Goal: Task Accomplishment & Management: Complete application form

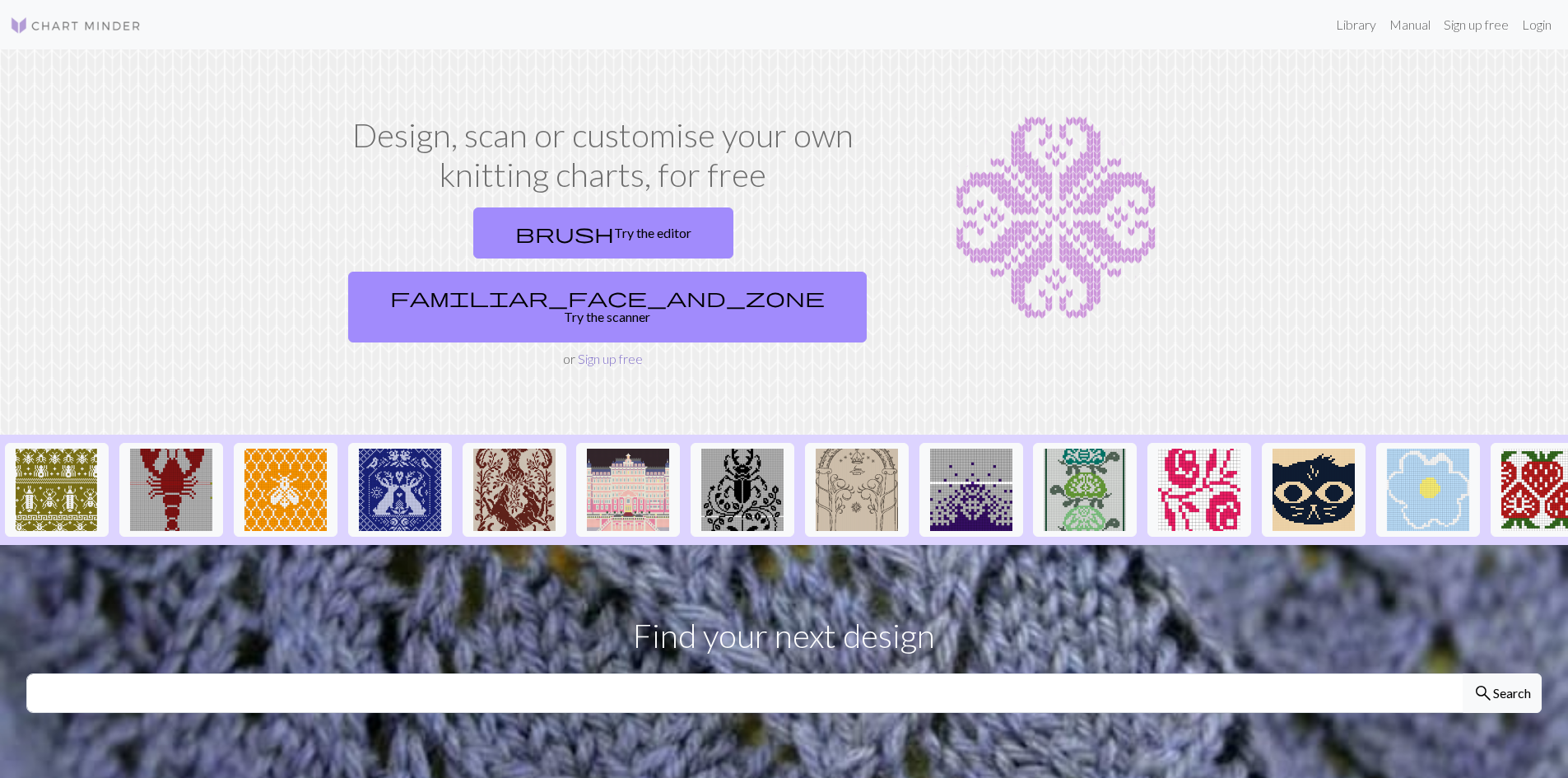
click at [620, 351] on link "Sign up free" at bounding box center [610, 359] width 65 height 16
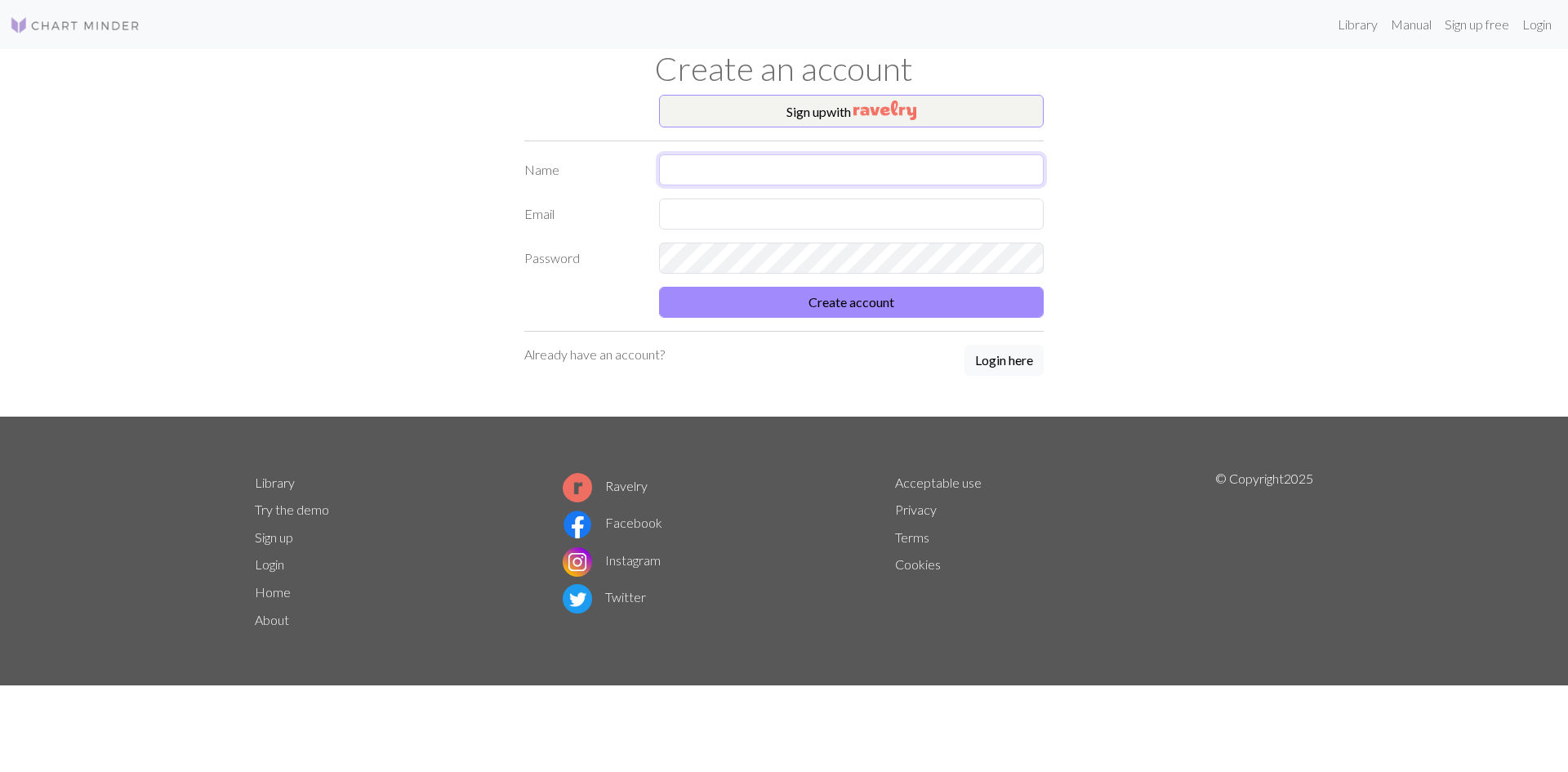
click at [746, 160] on input "text" at bounding box center [851, 170] width 385 height 31
type input "[PERSON_NAME]"
type input "L"
type input "[EMAIL_ADDRESS][DOMAIN_NAME]"
click at [857, 306] on button "Create account" at bounding box center [851, 302] width 385 height 31
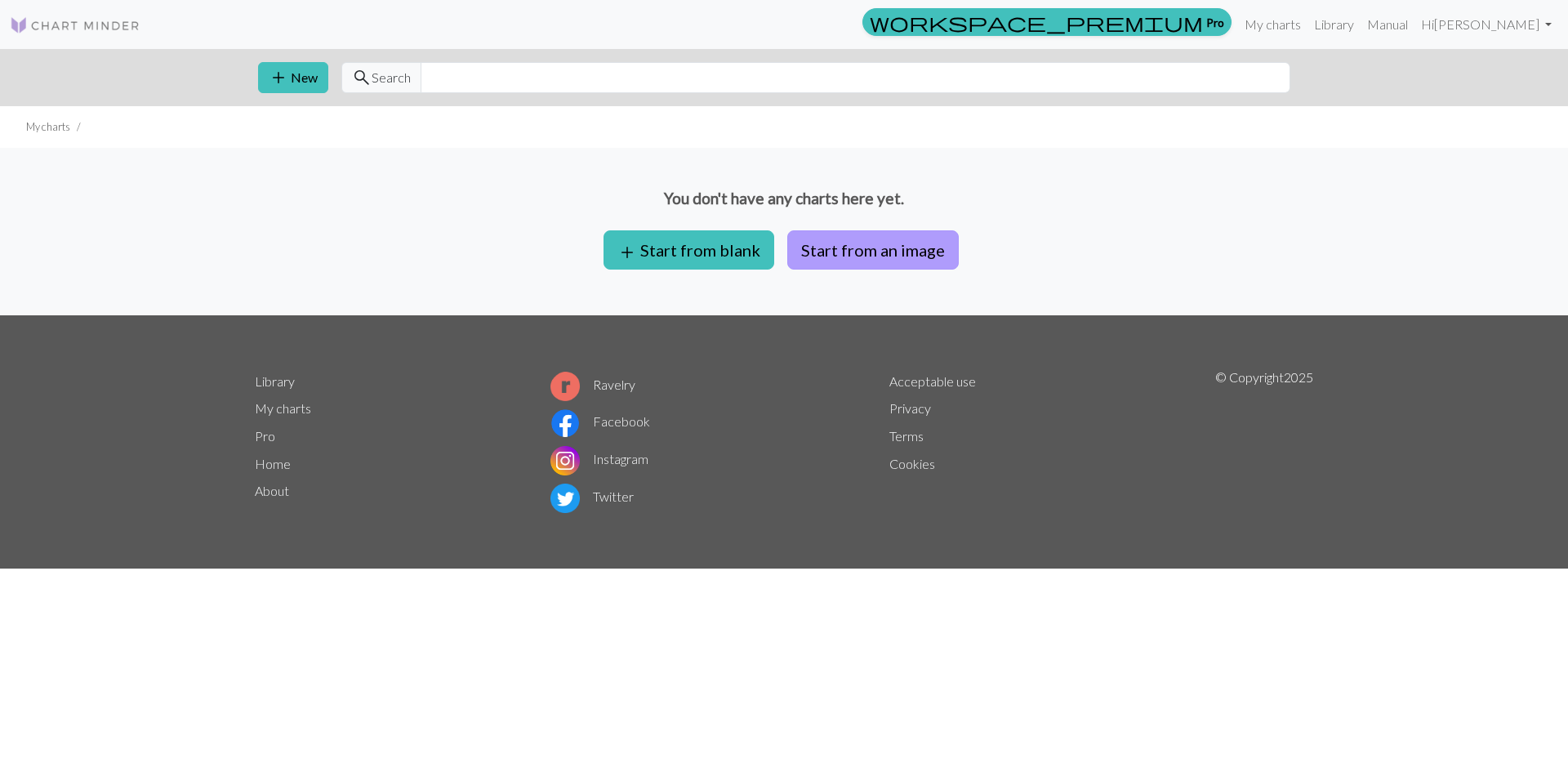
drag, startPoint x: 876, startPoint y: 254, endPoint x: 863, endPoint y: 254, distance: 13.0
click at [875, 254] on button "Start from an image" at bounding box center [873, 249] width 171 height 39
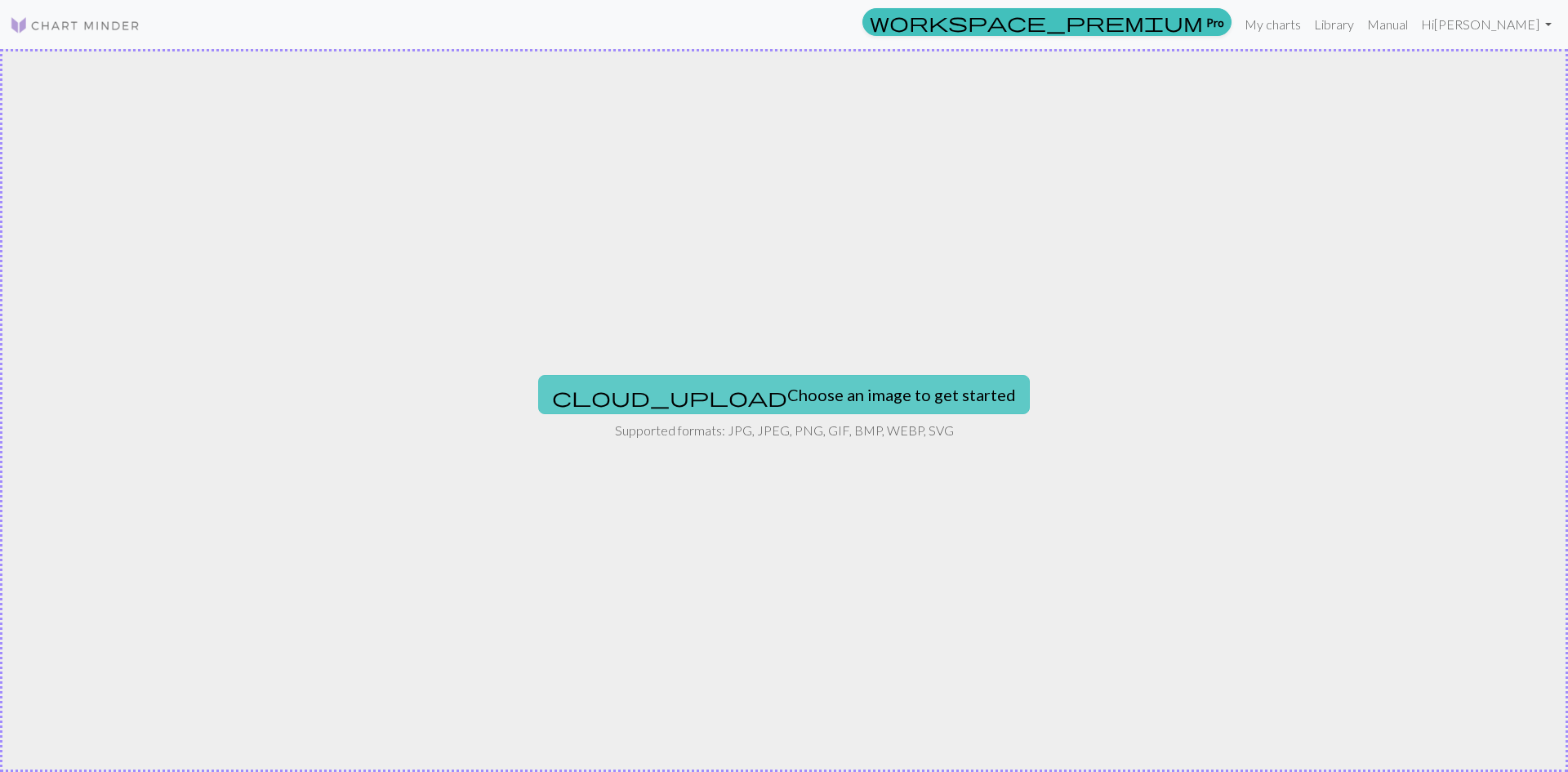
click at [784, 389] on button "cloud_upload Choose an image to get started" at bounding box center [784, 394] width 491 height 39
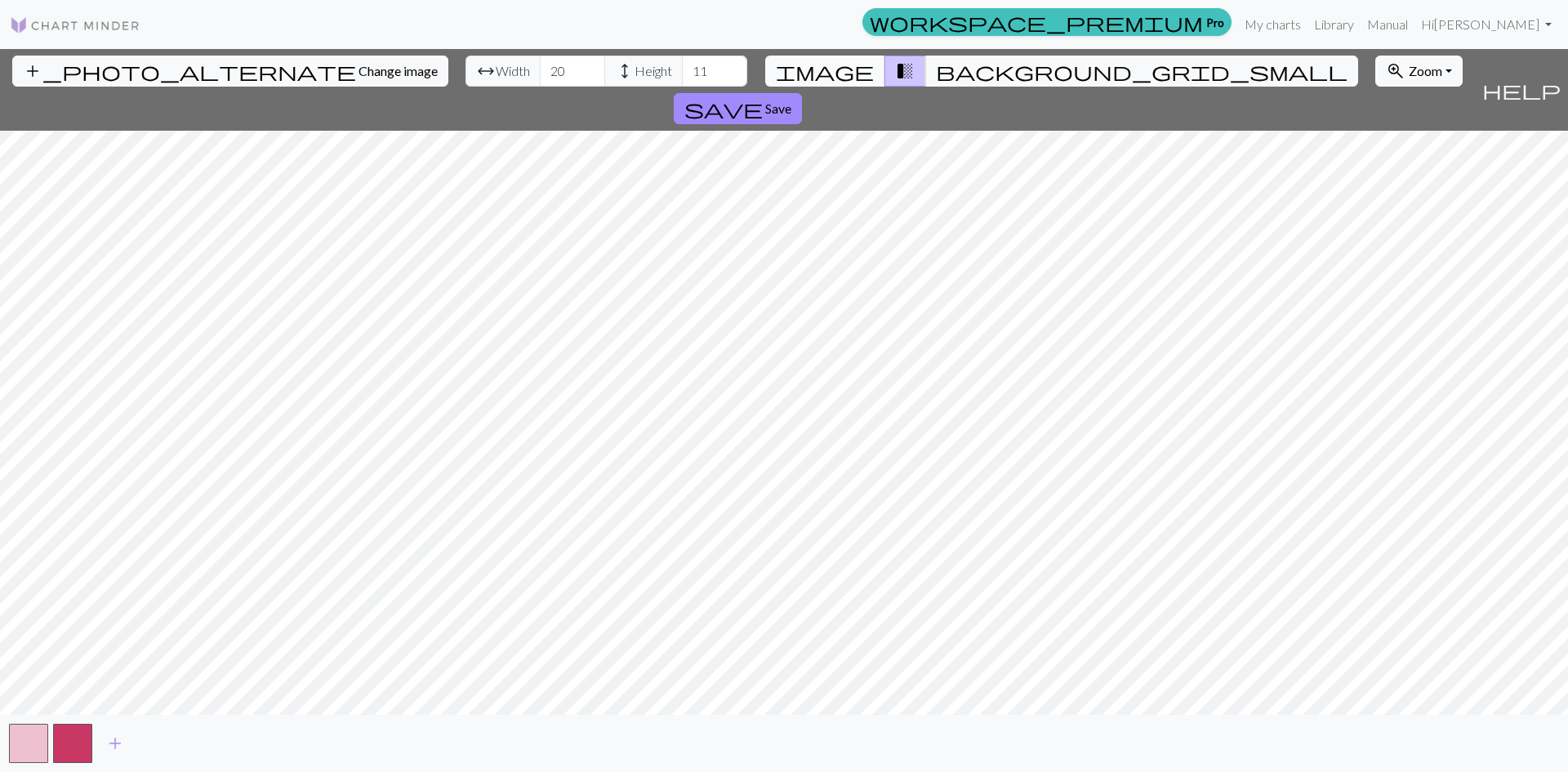
click at [847, 74] on span "image" at bounding box center [824, 71] width 98 height 23
click at [895, 73] on span "transition_fade" at bounding box center [905, 71] width 19 height 23
click at [936, 73] on span "background_grid_small" at bounding box center [1141, 71] width 412 height 23
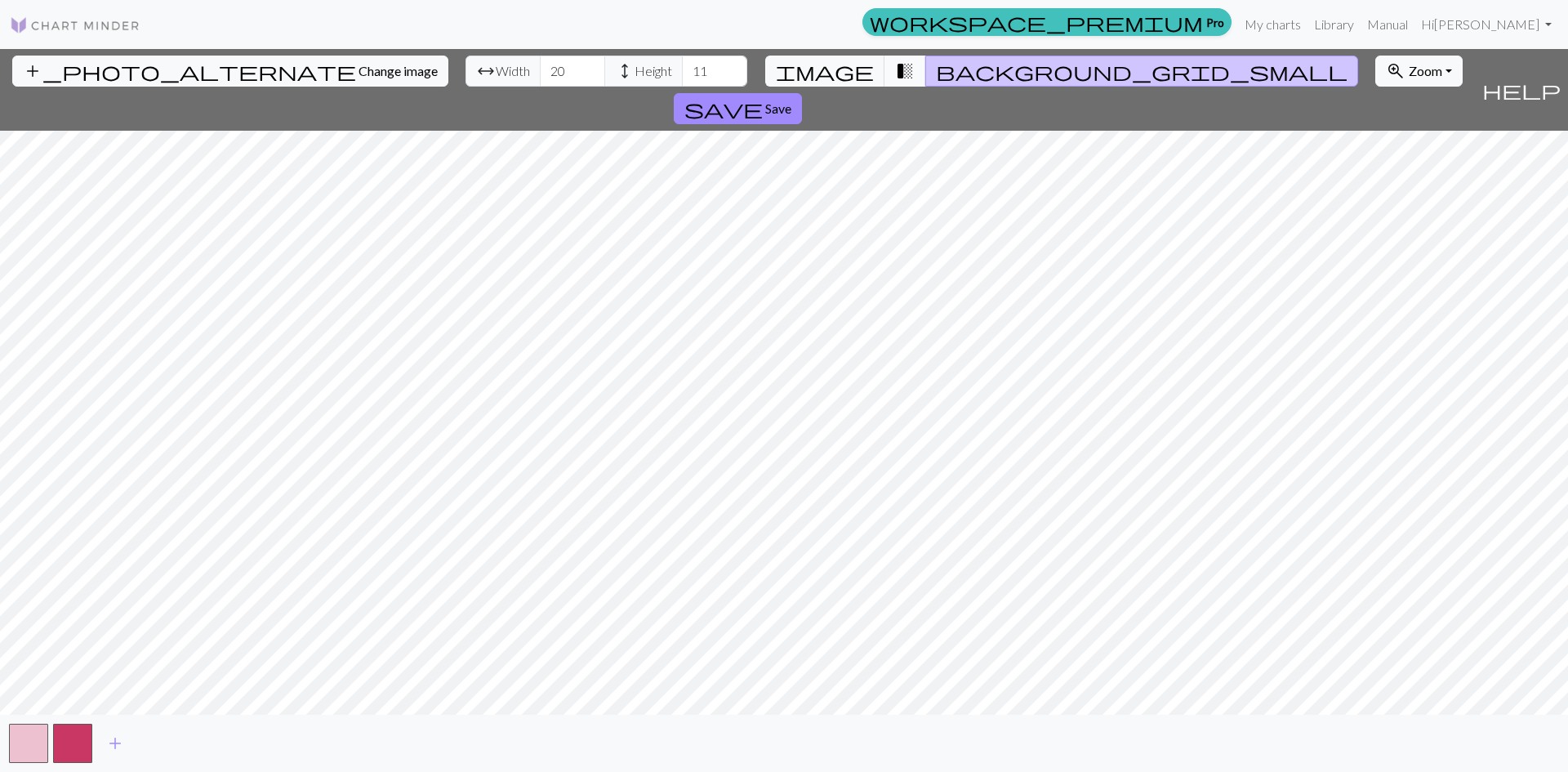
click at [895, 74] on span "transition_fade" at bounding box center [905, 71] width 19 height 23
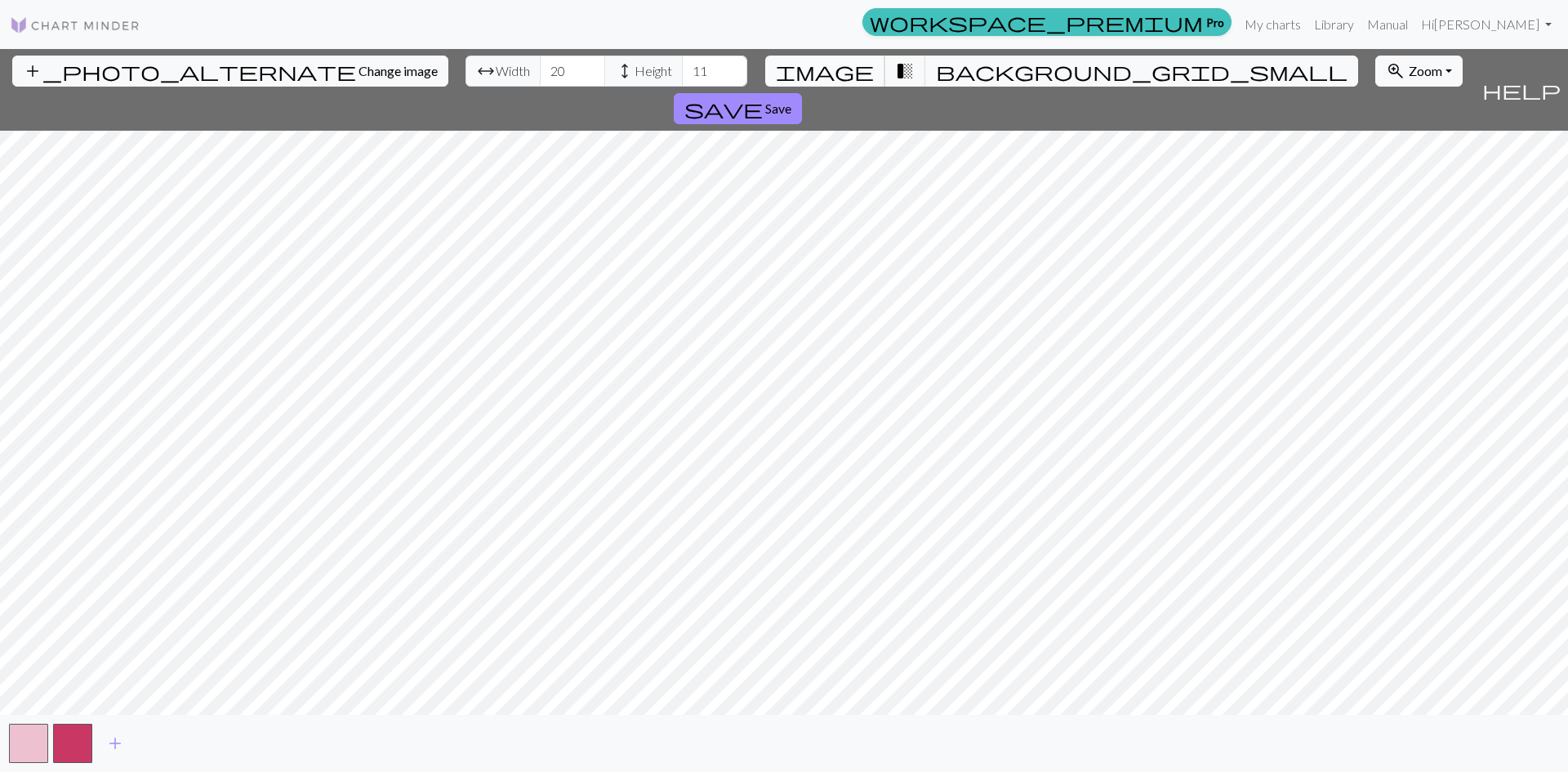
click at [849, 74] on span "image" at bounding box center [824, 71] width 98 height 23
click at [895, 73] on span "transition_fade" at bounding box center [905, 71] width 19 height 23
click at [829, 79] on div "add_photo_alternate Change image arrow_range Width 20 height Height 11 image tr…" at bounding box center [737, 89] width 1474 height 81
click at [838, 76] on button "image" at bounding box center [824, 71] width 120 height 31
click at [896, 72] on span "transition_fade" at bounding box center [905, 71] width 19 height 23
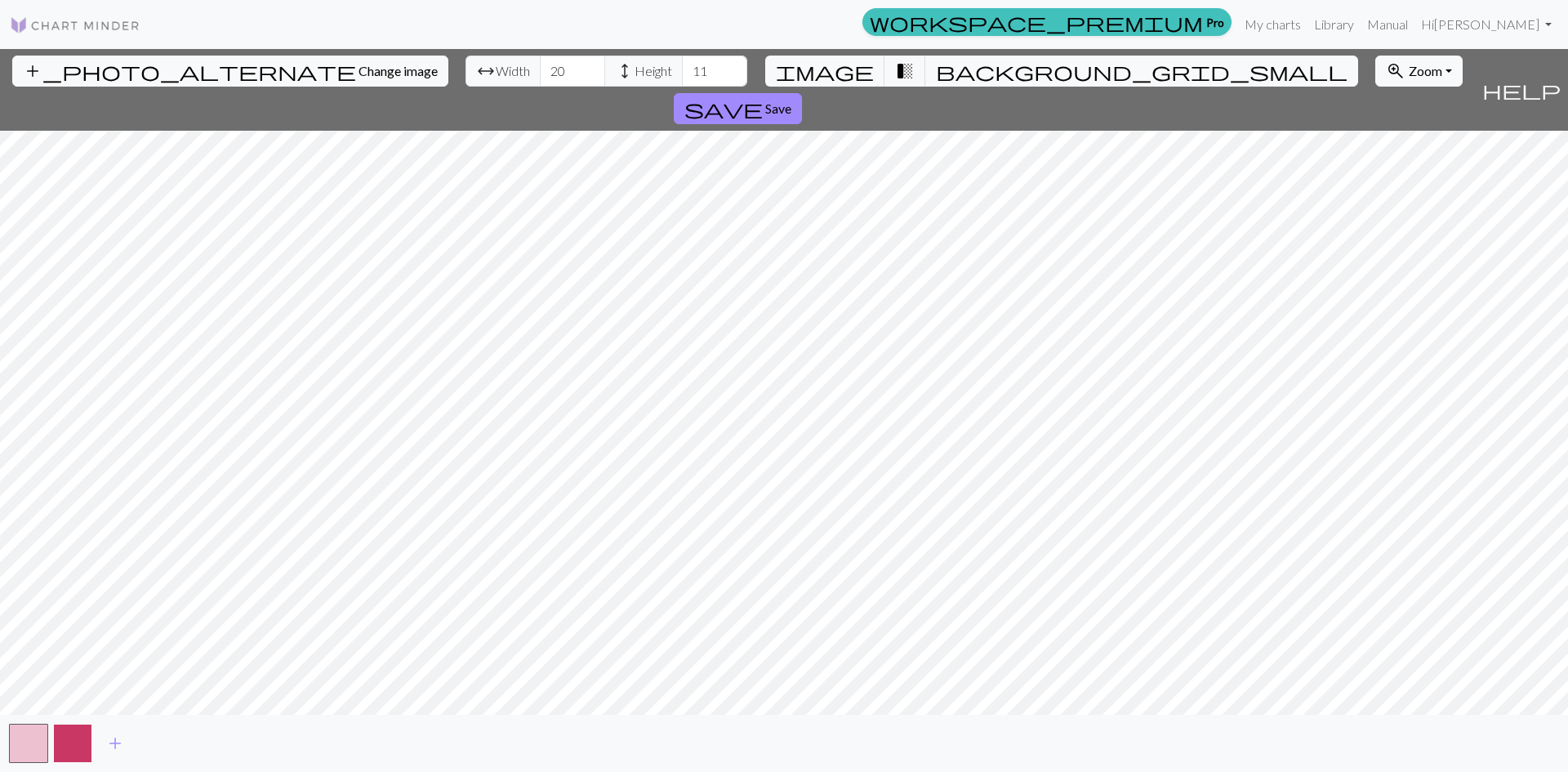
click at [74, 758] on button "button" at bounding box center [73, 743] width 39 height 39
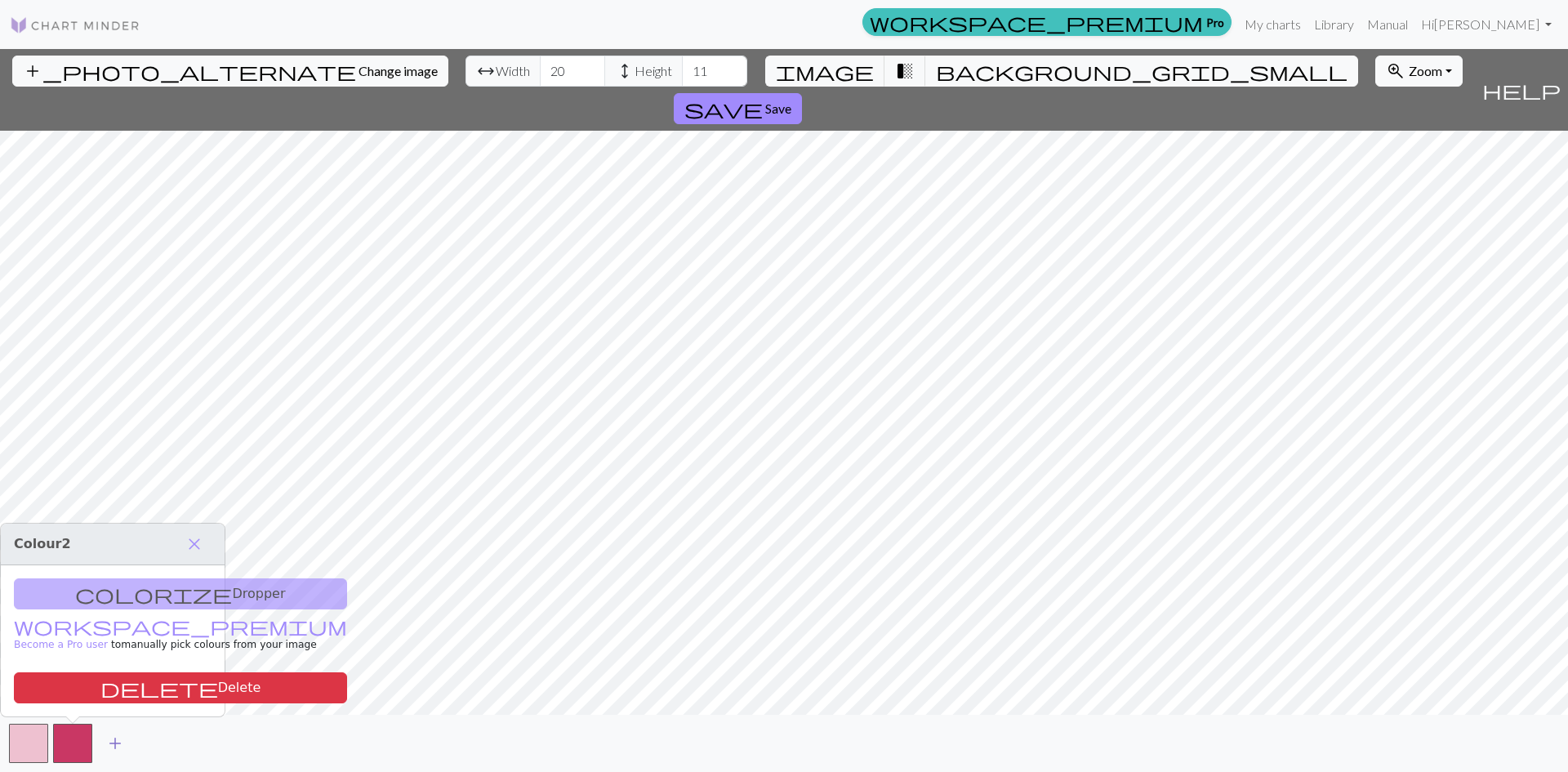
click at [120, 743] on span "add" at bounding box center [115, 743] width 19 height 23
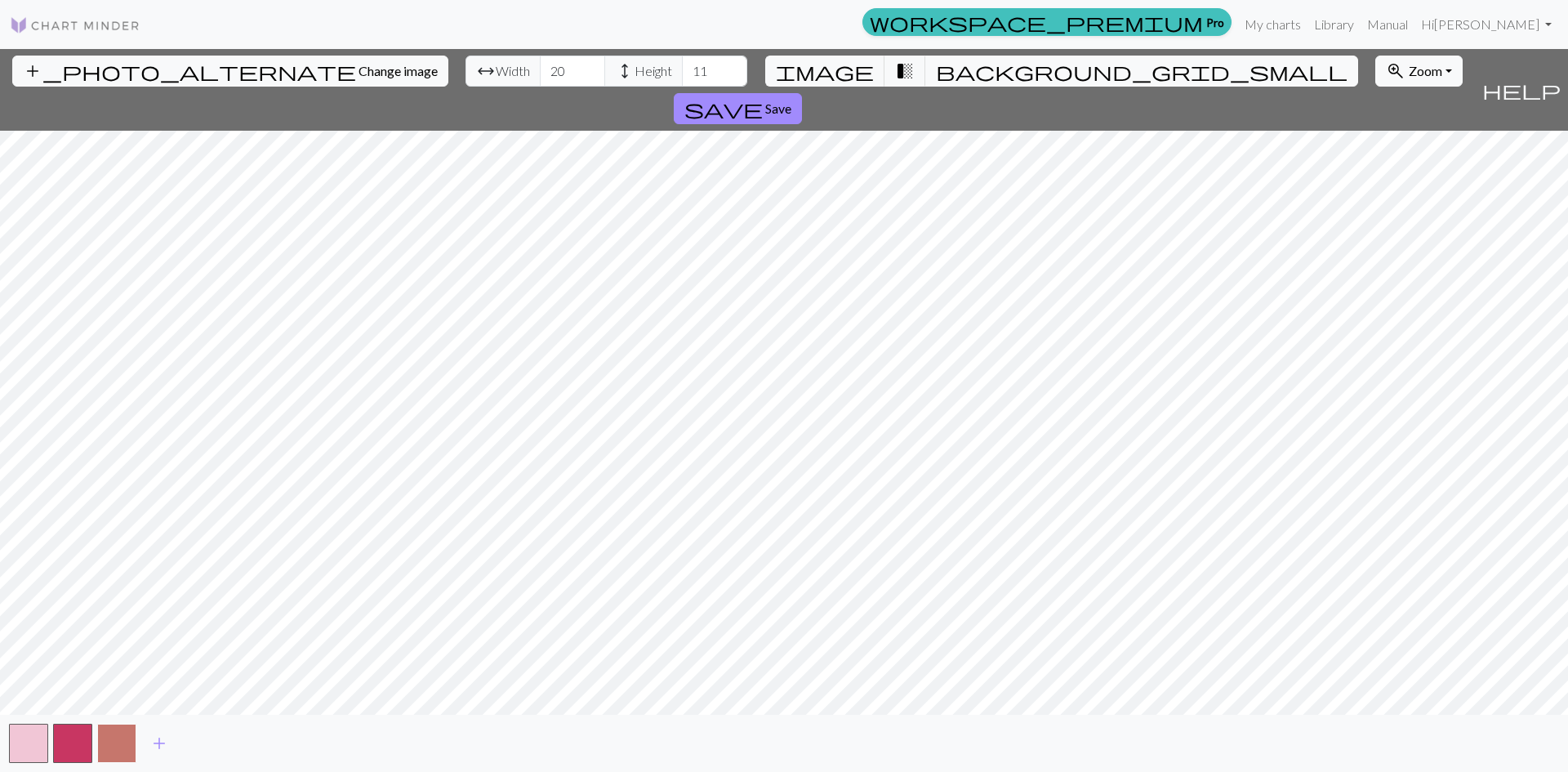
click at [121, 748] on button "button" at bounding box center [116, 743] width 39 height 39
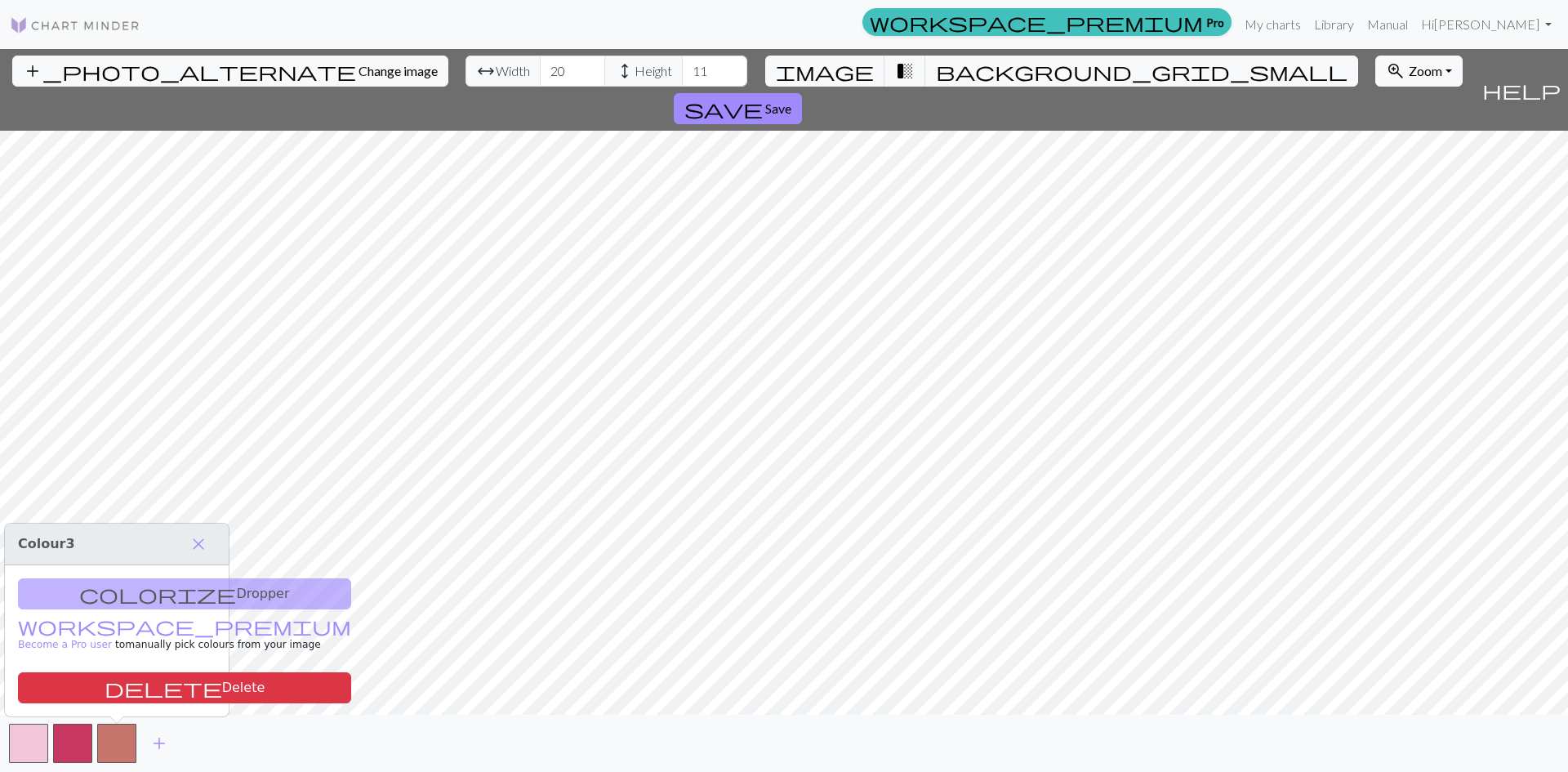
click at [155, 599] on div "colorize Dropper workspace_premium Become a Pro user to manually pick colours f…" at bounding box center [117, 640] width 224 height 151
click at [116, 596] on div "colorize Dropper workspace_premium Become a Pro user to manually pick colours f…" at bounding box center [117, 640] width 224 height 151
click at [100, 595] on div "colorize Dropper workspace_premium Become a Pro user to manually pick colours f…" at bounding box center [117, 640] width 224 height 151
click at [195, 541] on span "close" at bounding box center [198, 544] width 19 height 23
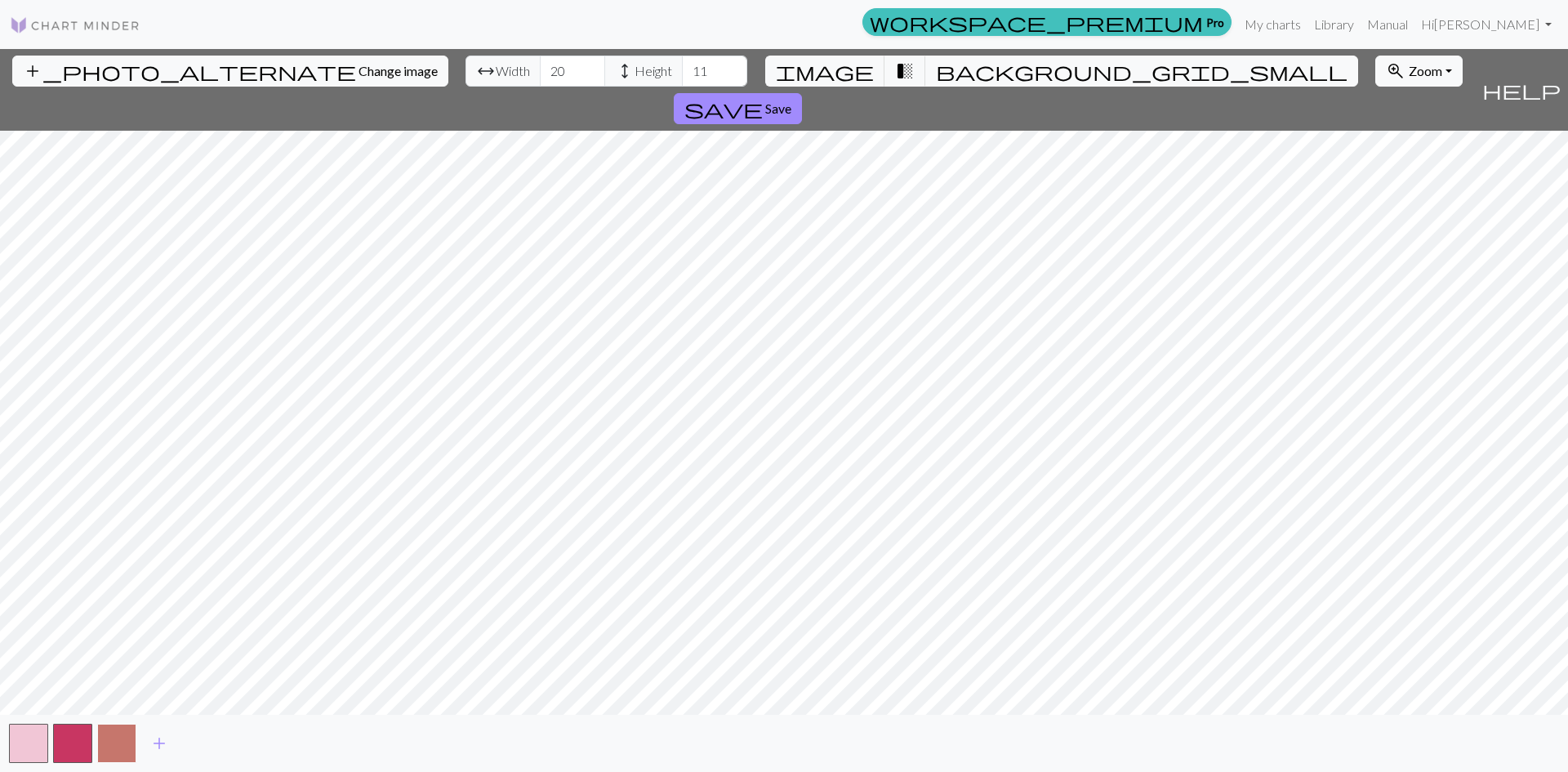
click at [108, 740] on button "button" at bounding box center [116, 743] width 39 height 39
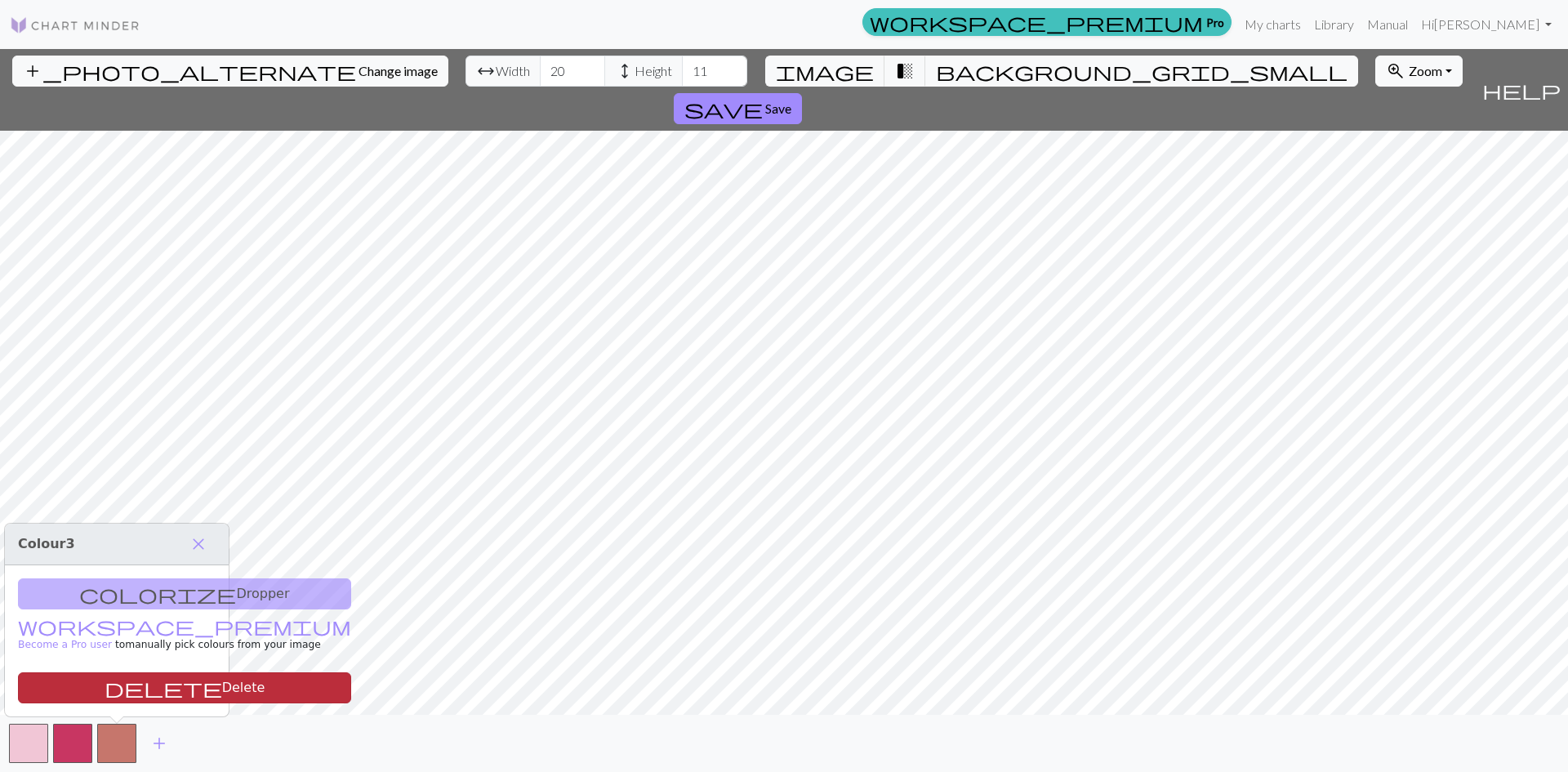
click at [110, 688] on button "delete Delete" at bounding box center [184, 687] width 333 height 31
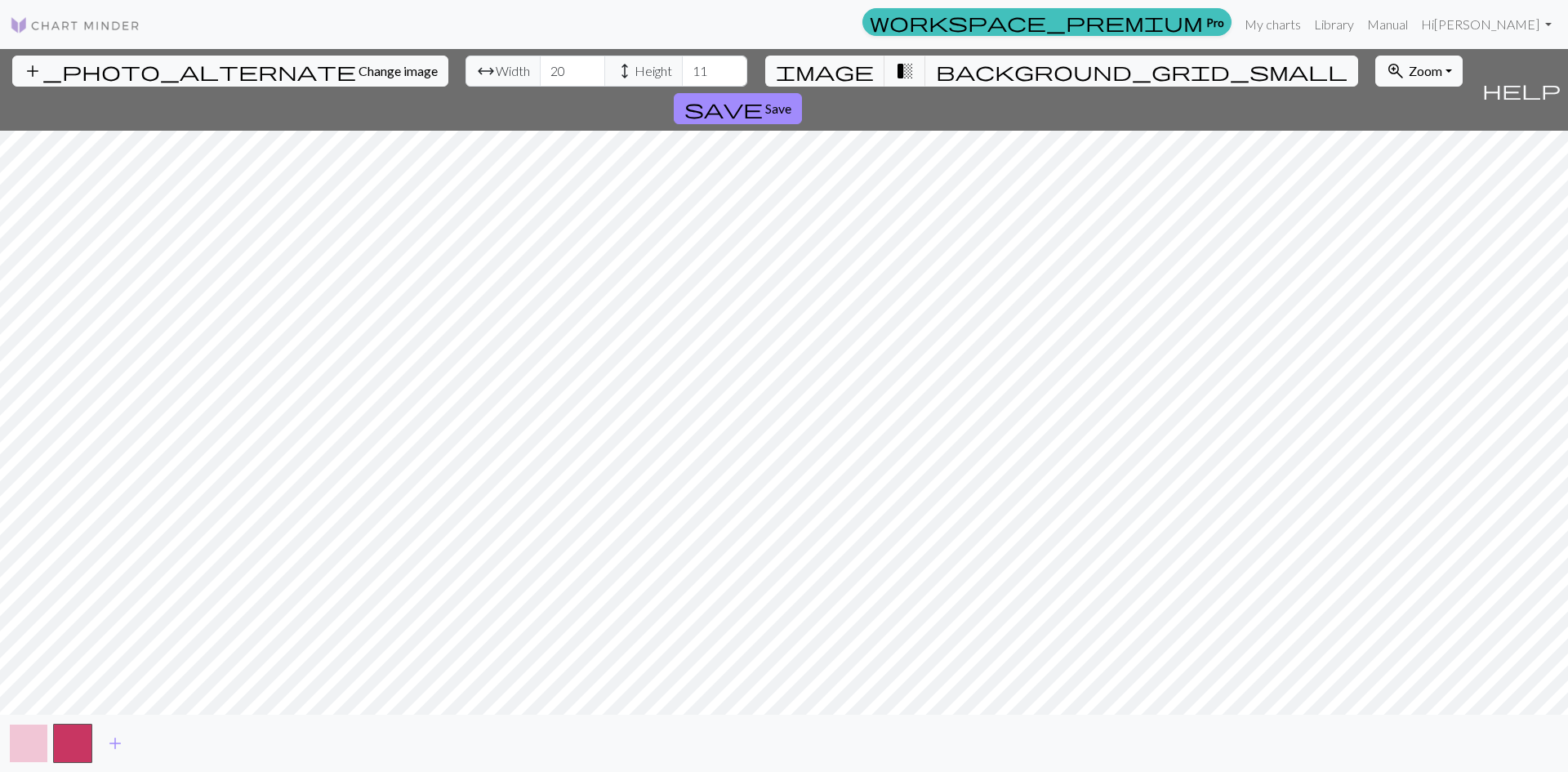
click at [43, 746] on button "button" at bounding box center [28, 743] width 39 height 39
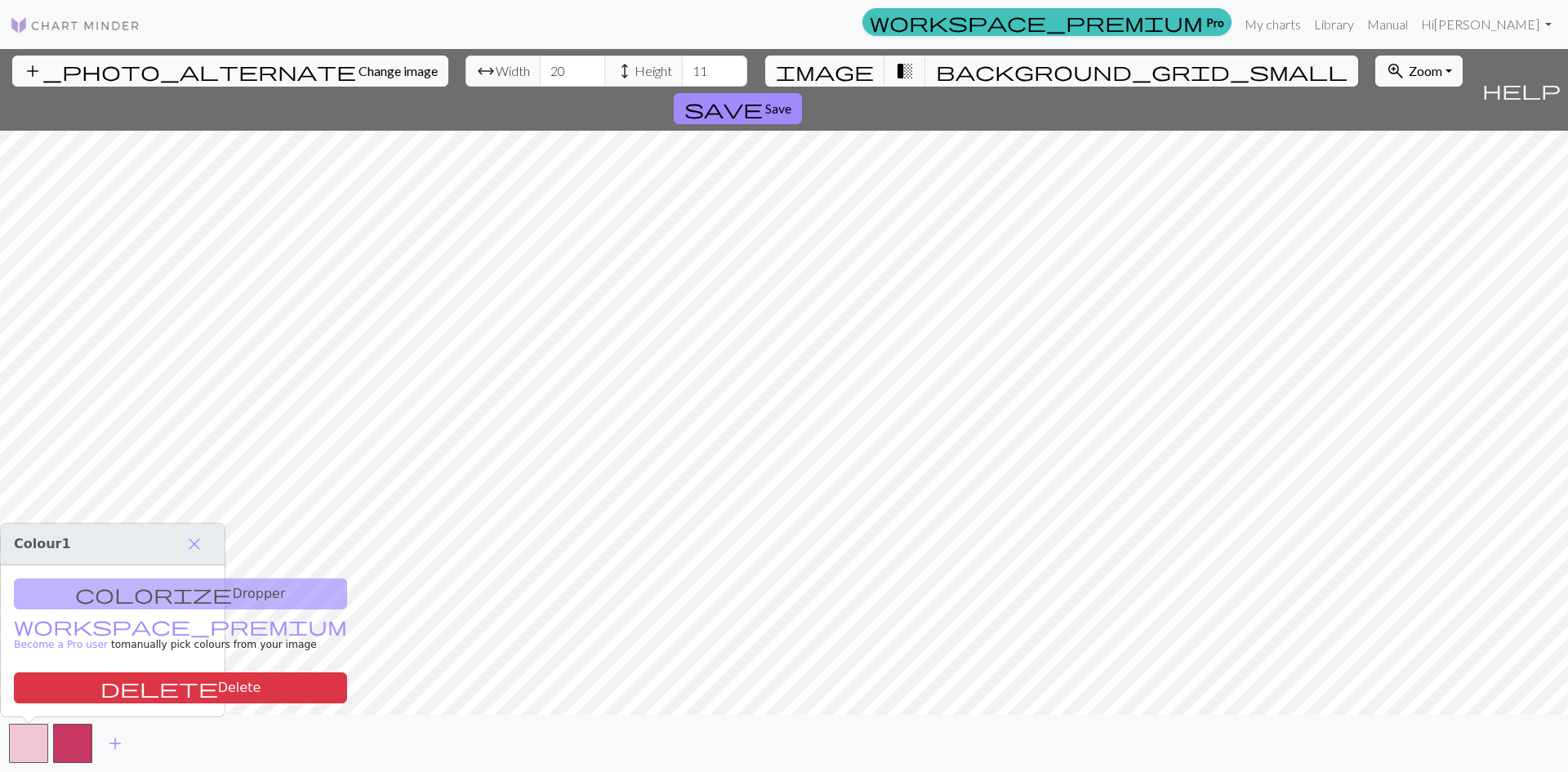
click at [100, 595] on div "colorize Dropper workspace_premium Become a Pro user to manually pick colours f…" at bounding box center [113, 640] width 224 height 151
click at [1553, 25] on link "Hi [PERSON_NAME]" at bounding box center [1486, 24] width 143 height 32
click at [1477, 74] on link "Account settings" at bounding box center [1491, 69] width 106 height 32
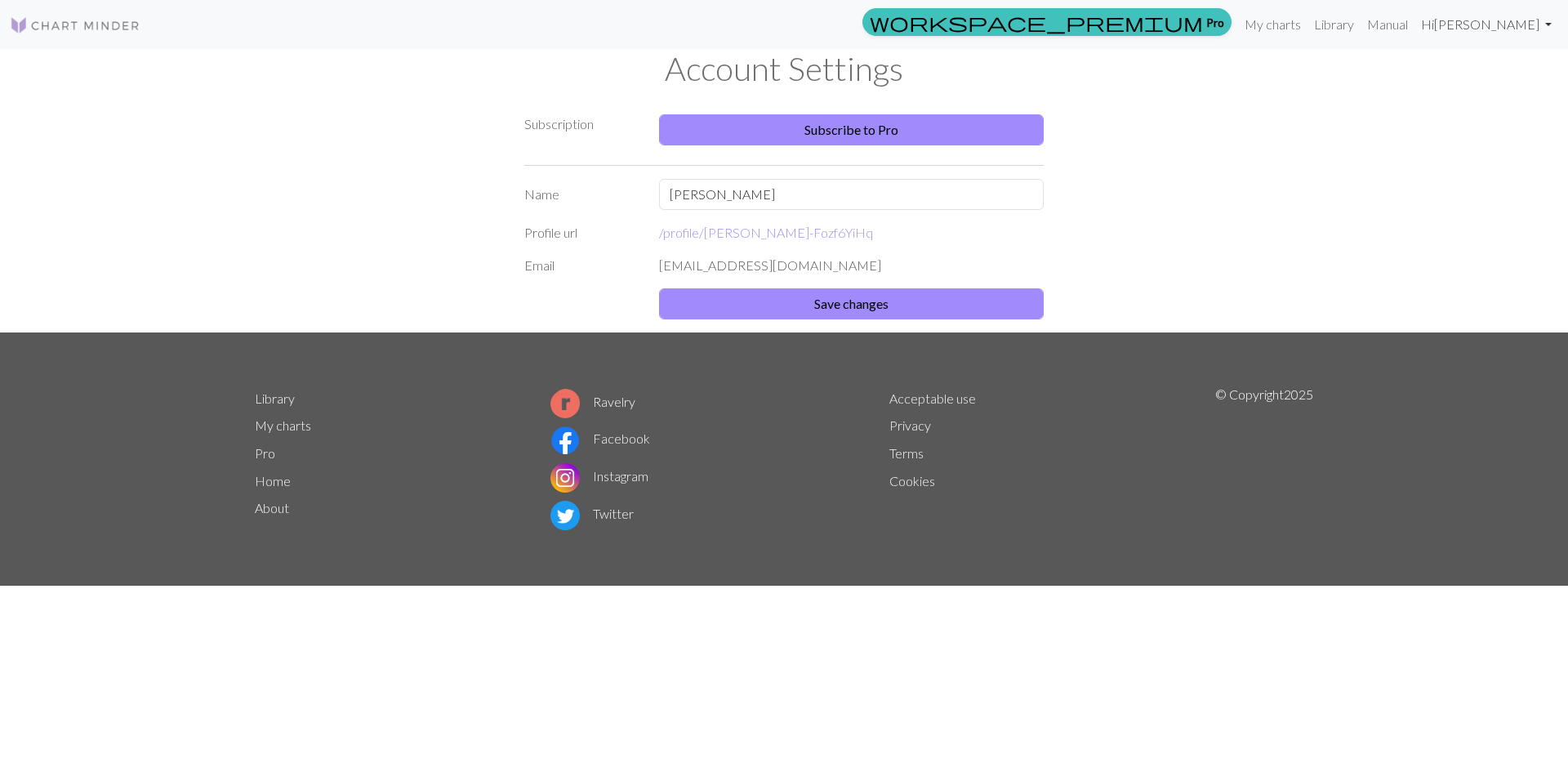
click at [1529, 18] on link "Hi [PERSON_NAME]" at bounding box center [1486, 24] width 143 height 32
click at [1473, 122] on link "Logout" at bounding box center [1465, 122] width 52 height 32
